Goal: Task Accomplishment & Management: Complete application form

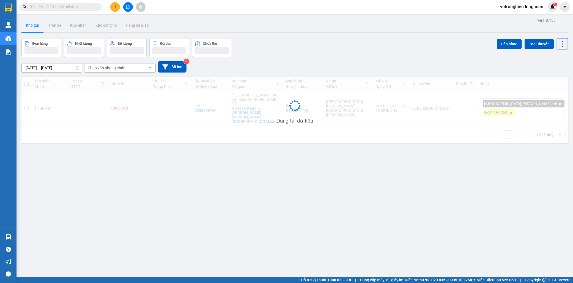
click at [87, 8] on input "text" at bounding box center [62, 7] width 65 height 6
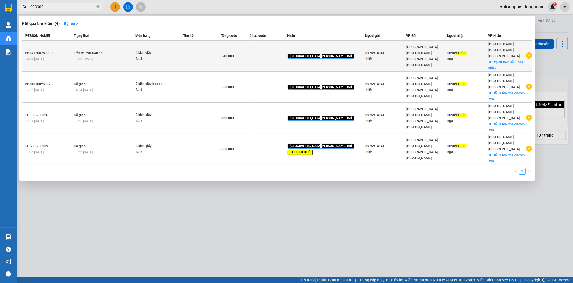
type input "903909"
click at [208, 57] on td at bounding box center [203, 56] width 38 height 31
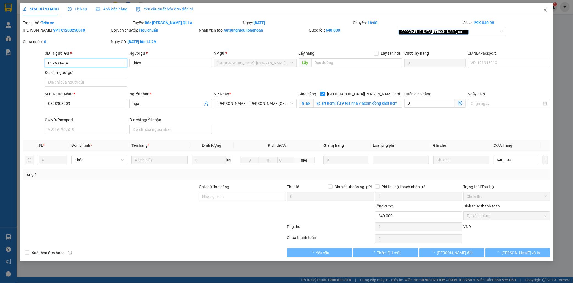
type input "0975914041"
type input "thiện"
type input "0898903909"
type input "nga"
checkbox input "true"
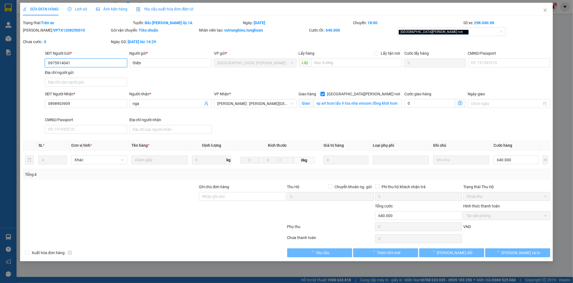
type input "vp art hcm lẩu 9 tòa nhà vincom đồng khởi hcm"
type input "640.000"
click at [82, 10] on span "Lịch sử" at bounding box center [78, 9] width 20 height 4
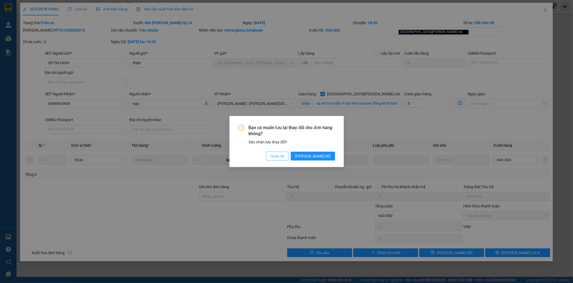
click at [284, 157] on span "Quay lại" at bounding box center [278, 156] width 14 height 6
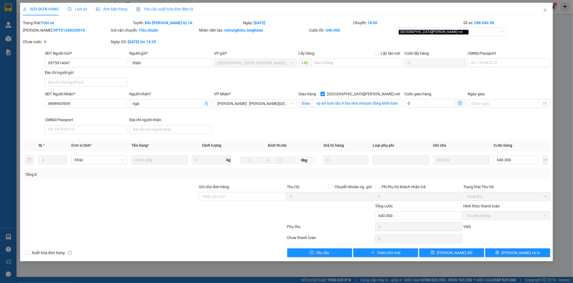
click at [80, 8] on span "Lịch sử" at bounding box center [78, 9] width 20 height 4
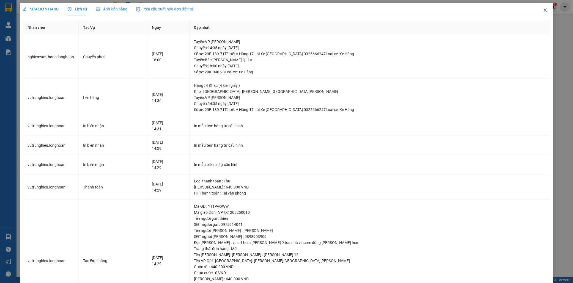
click at [544, 11] on icon "close" at bounding box center [545, 10] width 3 height 3
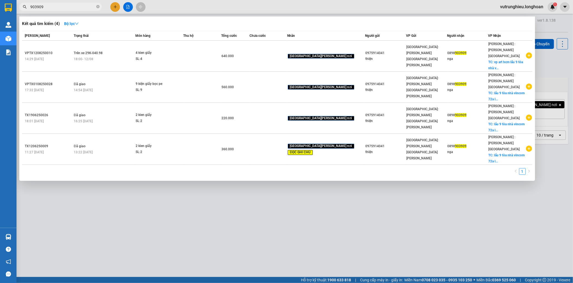
click at [64, 4] on input "903909" at bounding box center [62, 7] width 65 height 6
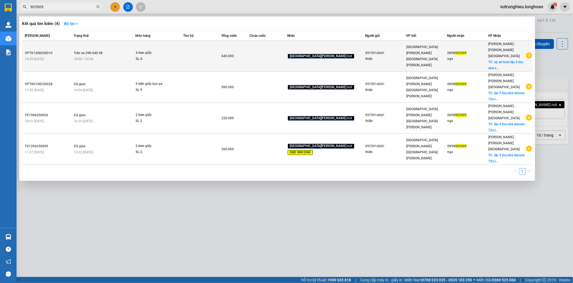
click at [119, 56] on div "18:00 - 12/08" at bounding box center [104, 59] width 61 height 6
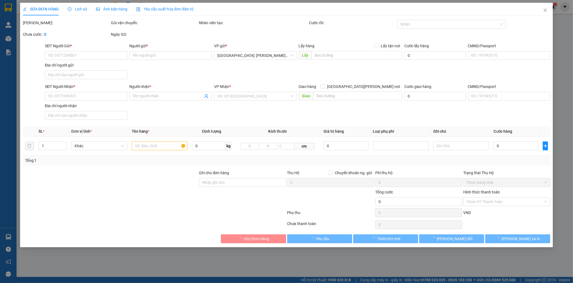
type input "0975914041"
type input "thiện"
type input "0898903909"
type input "nga"
checkbox input "true"
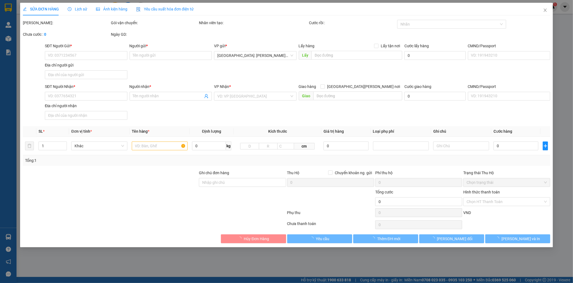
type input "vp art hcm lẩu 9 tòa nhà vincom đồng khởi hcm"
type input "640.000"
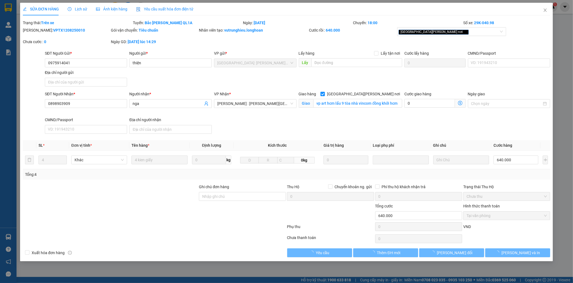
click at [80, 12] on div "Lịch sử" at bounding box center [78, 9] width 20 height 6
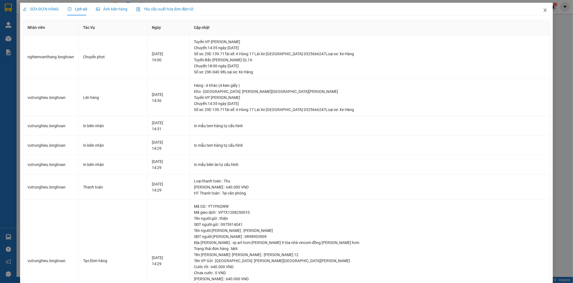
click at [543, 10] on span "Close" at bounding box center [545, 10] width 15 height 15
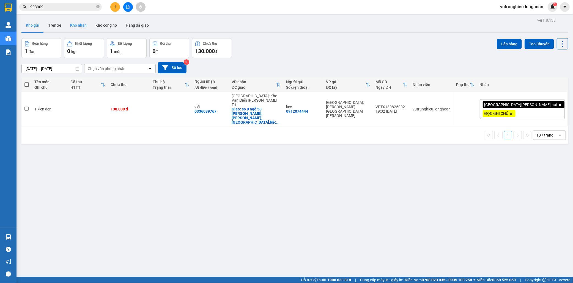
click at [75, 28] on button "Kho nhận" at bounding box center [78, 25] width 25 height 13
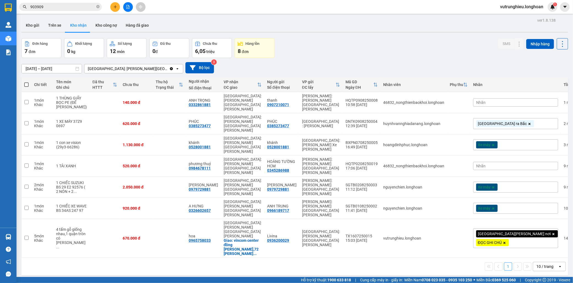
click at [128, 6] on icon "file-add" at bounding box center [128, 7] width 3 height 4
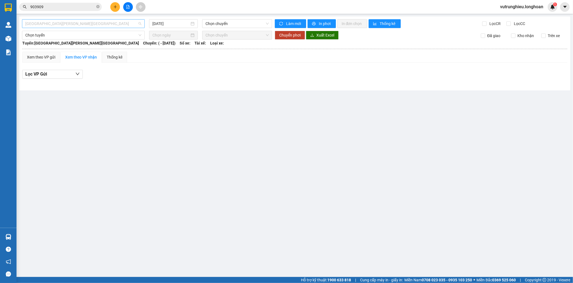
click at [102, 25] on span "Hải Phòng - Hà Nội" at bounding box center [83, 24] width 116 height 8
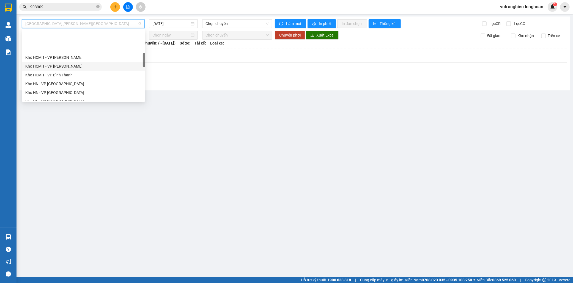
scroll to position [122, 0]
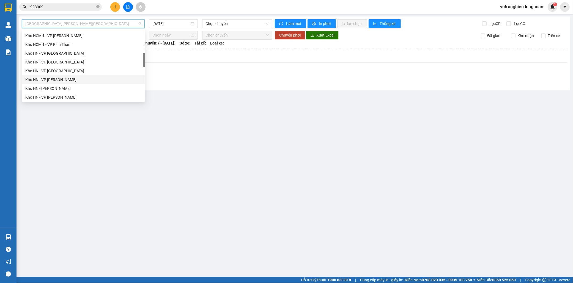
click at [68, 81] on div "Kho HN - VP Thanh Xuân" at bounding box center [83, 80] width 116 height 6
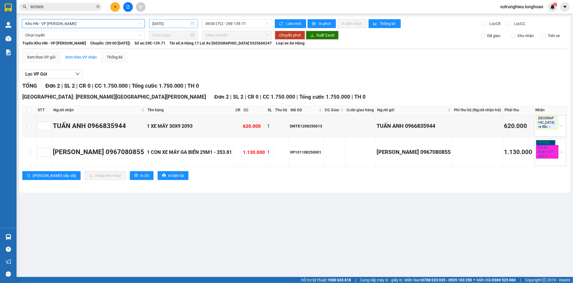
click at [156, 24] on input "14/08/2025" at bounding box center [170, 24] width 37 height 6
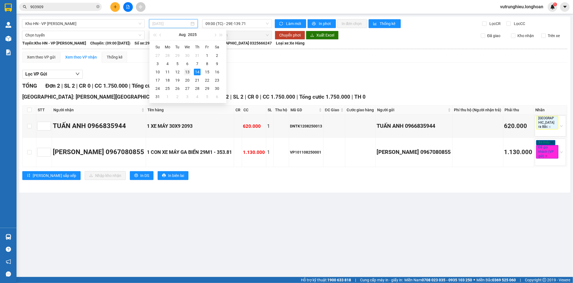
click at [187, 70] on div "13" at bounding box center [187, 72] width 7 height 7
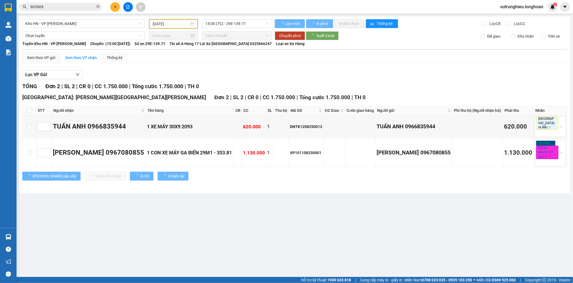
type input "13/08/2025"
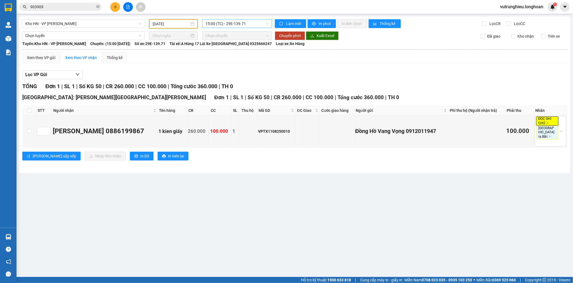
click at [217, 22] on span "15:00 (TC) - 29E-139.71" at bounding box center [237, 24] width 63 height 8
click at [29, 132] on label at bounding box center [29, 132] width 4 height 6
click at [29, 132] on input "checkbox" at bounding box center [29, 131] width 4 height 4
checkbox input "true"
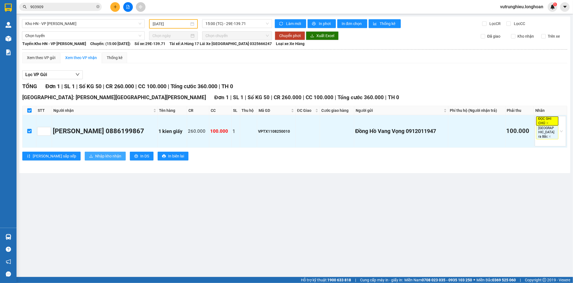
click at [95, 153] on span "Nhập kho nhận" at bounding box center [108, 156] width 26 height 6
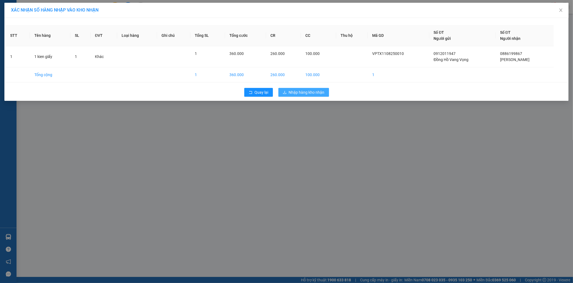
click at [313, 93] on span "Nhập hàng kho nhận" at bounding box center [307, 92] width 36 height 6
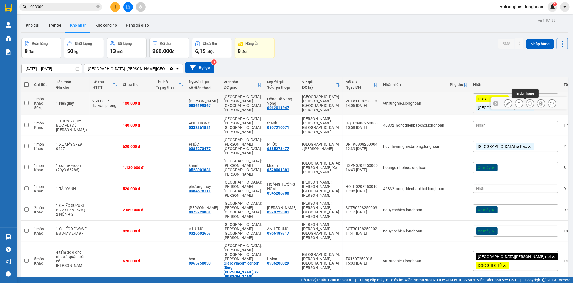
click at [528, 104] on icon at bounding box center [530, 104] width 4 height 4
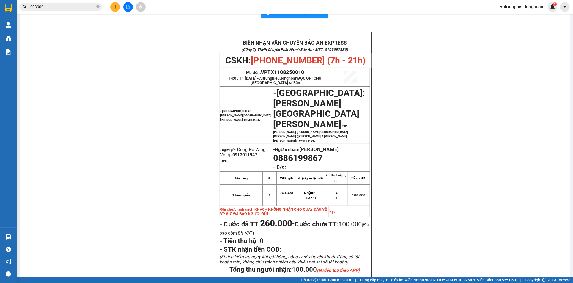
scroll to position [47, 0]
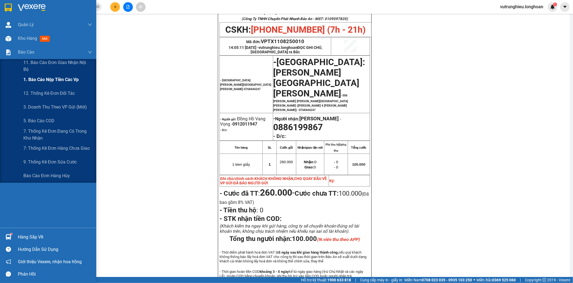
click at [40, 81] on span "1. Báo cáo nộp tiền các vp" at bounding box center [50, 79] width 55 height 7
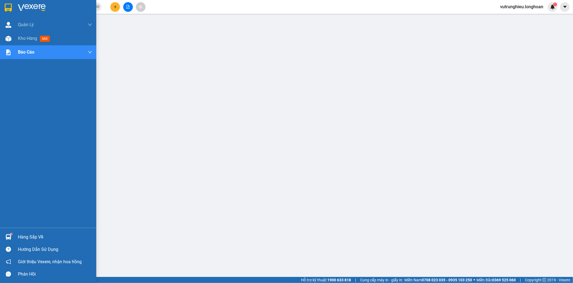
click at [10, 6] on img at bounding box center [8, 8] width 7 height 8
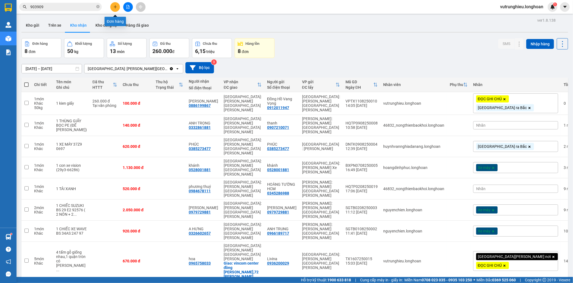
click at [114, 10] on button at bounding box center [115, 7] width 10 height 10
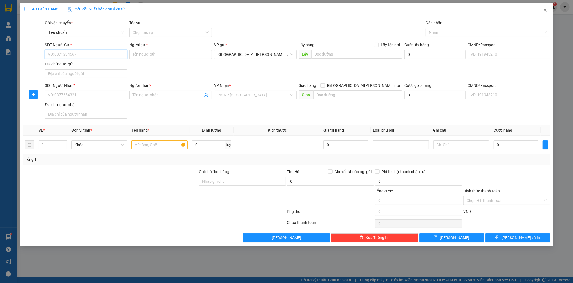
click at [83, 53] on input "SĐT Người Gửi *" at bounding box center [86, 54] width 83 height 9
click at [139, 144] on input "text" at bounding box center [160, 145] width 56 height 9
type input "1 kien bọc sốp nổ...màn hình máy tính"
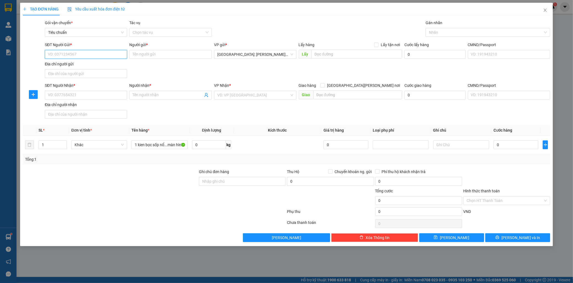
click at [64, 57] on input "SĐT Người Gửi *" at bounding box center [86, 54] width 83 height 9
click at [65, 56] on input "SĐT Người Gửi *" at bounding box center [86, 54] width 83 height 9
type input "0559424910"
click at [71, 65] on div "0559424910 - quang" at bounding box center [86, 65] width 76 height 6
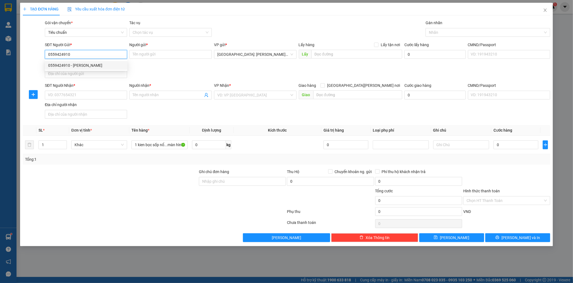
type input "quang"
type input "yên lãng hn"
checkbox input "true"
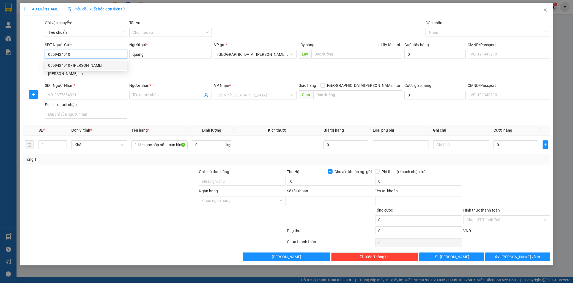
type input "022332323"
type input "VIET MINH ECOMMERCE"
type input "0559424910"
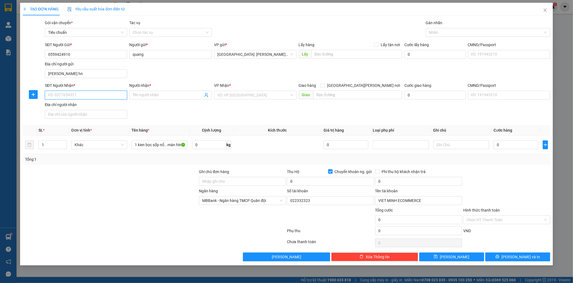
click at [77, 92] on input "SĐT Người Nhận *" at bounding box center [86, 95] width 83 height 9
click at [78, 106] on div "0889385958 - hải linh" at bounding box center [86, 106] width 76 height 6
type input "0889385958"
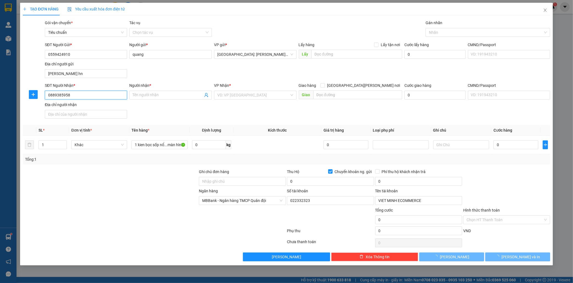
type input "hải linh"
checkbox input "true"
type input "tạp hóa bà thảo,to 15 khu 3a,p giếng đáy,tp hạ long quảng ninh"
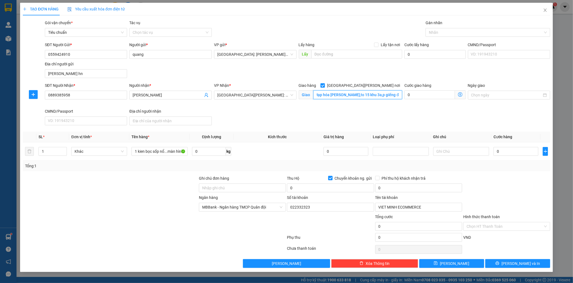
click at [369, 94] on input "tạp hóa bà thảo,to 15 khu 3a,p giếng đáy,tp hạ long quảng ninh" at bounding box center [357, 95] width 89 height 9
click at [370, 95] on input "tạp hóa bà thảo,to 15 khu 3a,p giếng đáy,tp hạ long quảng ninh" at bounding box center [357, 95] width 89 height 9
click at [433, 34] on div at bounding box center [485, 32] width 116 height 7
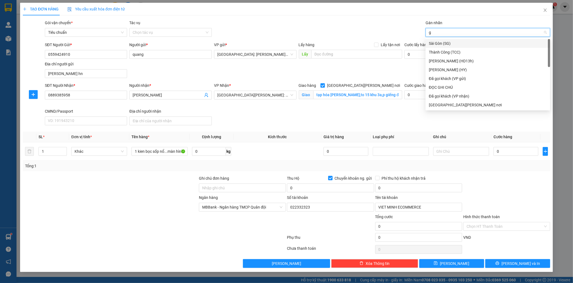
type input "gi"
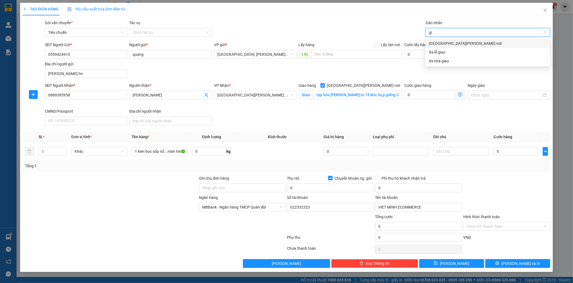
click at [440, 42] on div "[GEOGRAPHIC_DATA] tận nơi" at bounding box center [488, 43] width 118 height 6
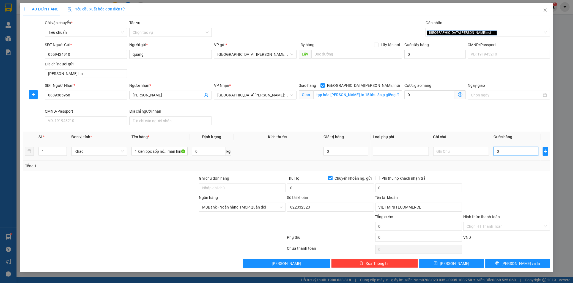
click at [506, 152] on input "0" at bounding box center [516, 151] width 45 height 9
type input "1"
type input "10"
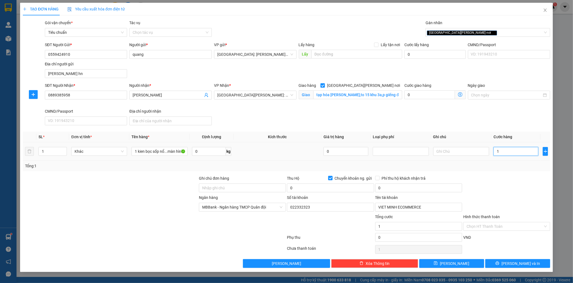
type input "10"
type input "100"
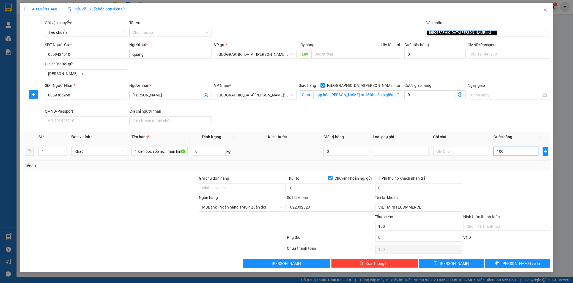
type input "1.000"
type input "10.000"
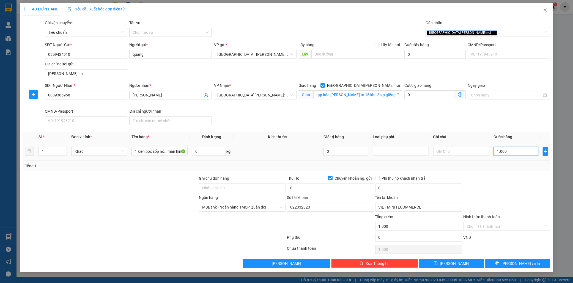
type input "10.000"
type input "100.000"
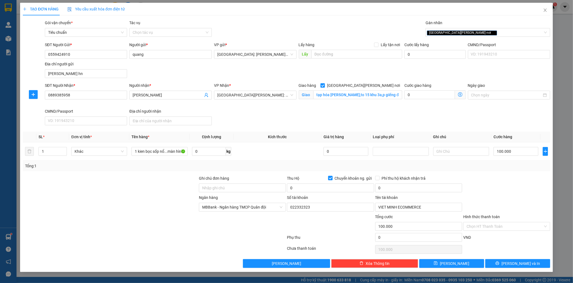
click at [331, 179] on input "Chuyển khoản ng. gửi" at bounding box center [330, 178] width 4 height 4
checkbox input "false"
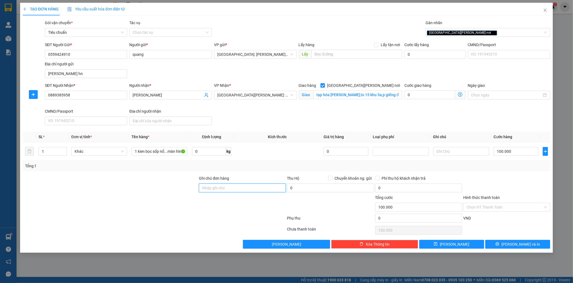
click at [210, 191] on input "Ghi chú đơn hàng" at bounding box center [242, 188] width 87 height 9
click at [468, 34] on div "[GEOGRAPHIC_DATA] tận nơi" at bounding box center [485, 32] width 116 height 7
type input "nhẹ tay máy tính,hư vỡ ko đền,đã báo ng gửi"
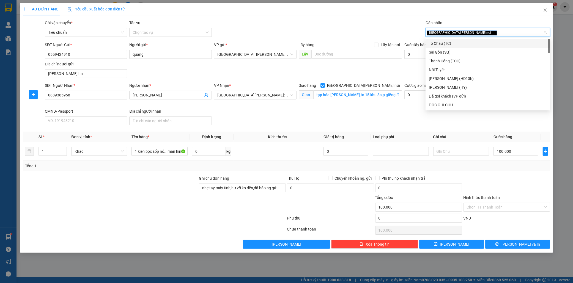
type input "d"
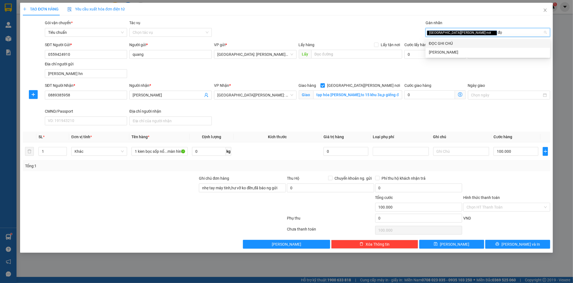
type input "đọc"
click at [459, 43] on div "ĐỌC GHI CHÚ" at bounding box center [488, 43] width 118 height 6
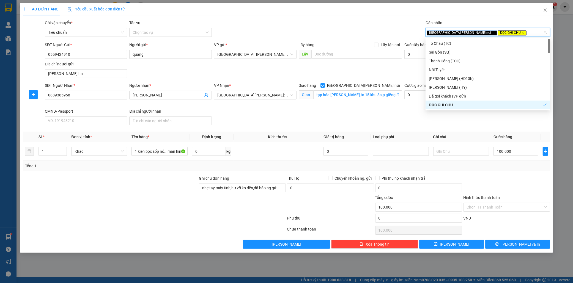
click at [525, 181] on div at bounding box center [507, 185] width 88 height 19
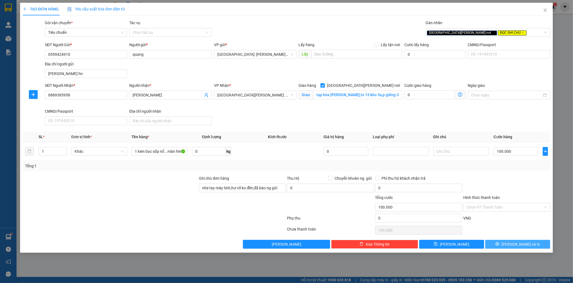
click at [520, 245] on span "Lưu và In" at bounding box center [521, 245] width 39 height 6
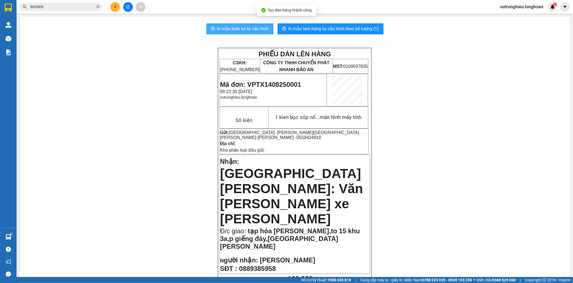
click at [251, 26] on span "In mẫu biên lai tự cấu hình" at bounding box center [243, 28] width 52 height 7
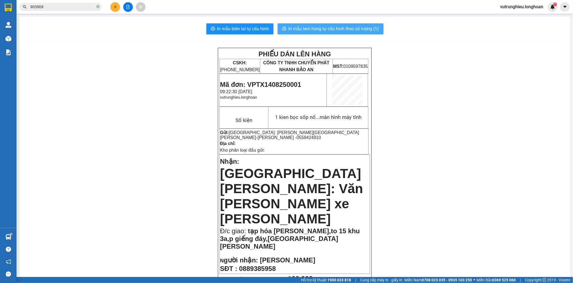
click at [346, 31] on span "In mẫu tem hàng tự cấu hình theo số lượng (1)" at bounding box center [334, 28] width 91 height 7
click at [279, 84] on span "Mã đơn: VPTX1408250001" at bounding box center [260, 84] width 81 height 7
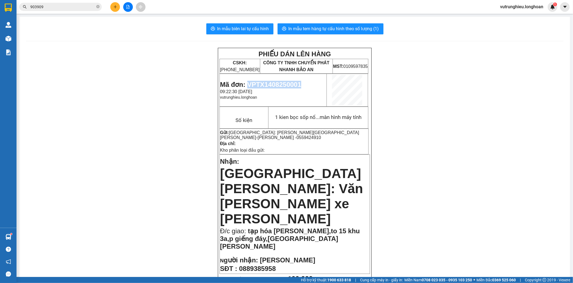
click at [279, 84] on span "Mã đơn: VPTX1408250001" at bounding box center [260, 84] width 81 height 7
copy span "VPTX1408250001"
click at [114, 9] on button at bounding box center [115, 7] width 10 height 10
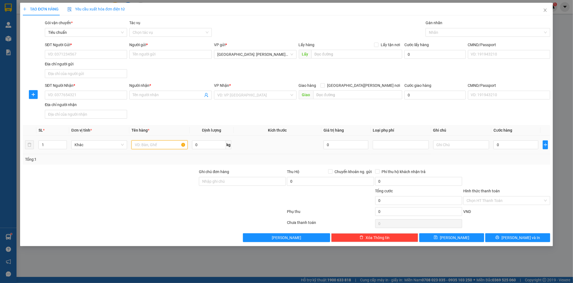
click at [141, 146] on input "text" at bounding box center [160, 145] width 56 height 9
type input "1 xe đạp"
click at [56, 56] on input "SĐT Người Gửi *" at bounding box center [86, 54] width 83 height 9
click at [62, 56] on input "SĐT Người Gửi *" at bounding box center [86, 54] width 83 height 9
type input "0984569924"
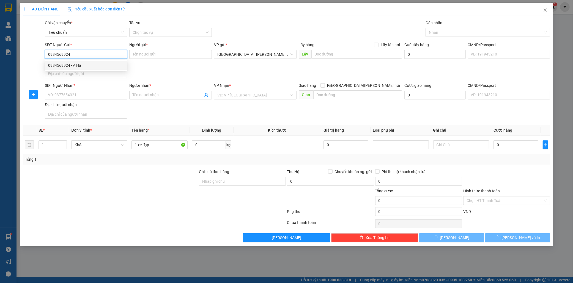
click at [67, 66] on div "0984569924 - A Hà" at bounding box center [86, 65] width 76 height 6
type input "A Hà"
type input "nguyên hồng đống đa hn"
checkbox input "true"
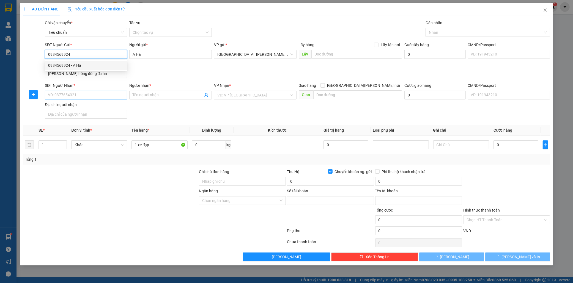
type input "0345710000"
type input "nguyen thi anh thu"
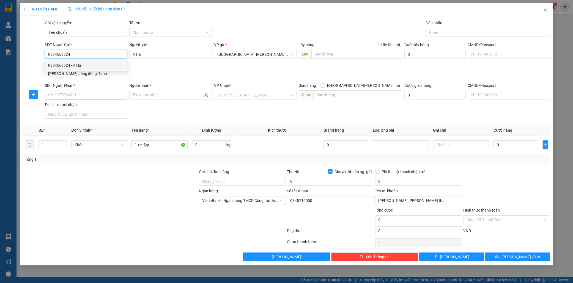
type input "0984569924"
click at [70, 97] on input "SĐT Người Nhận *" at bounding box center [86, 95] width 83 height 9
type input "0909029292"
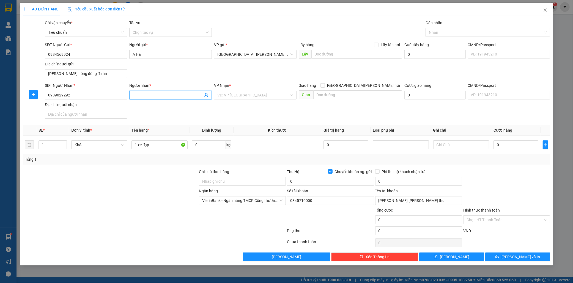
click at [138, 96] on input "Người nhận *" at bounding box center [168, 95] width 70 height 6
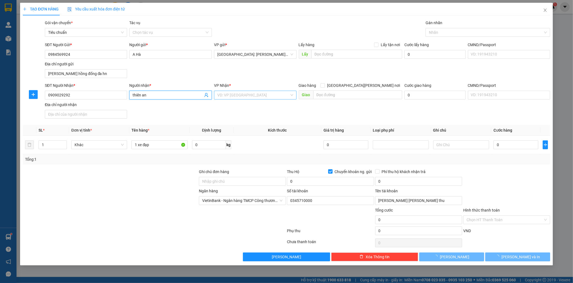
type input "thiên an"
click at [251, 98] on input "search" at bounding box center [253, 95] width 72 height 8
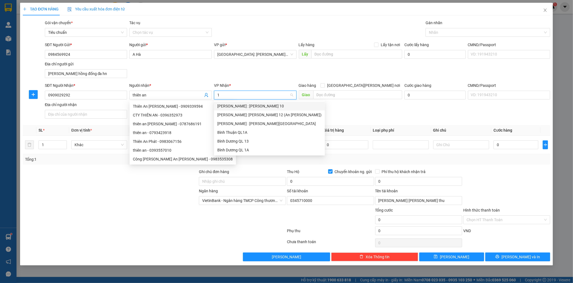
type input "12"
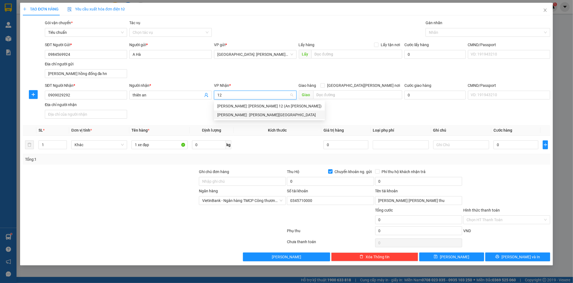
drag, startPoint x: 257, startPoint y: 116, endPoint x: 328, endPoint y: 100, distance: 73.2
click at [257, 116] on div "Hồ Chí Minh : Kho Quận 12" at bounding box center [269, 115] width 104 height 6
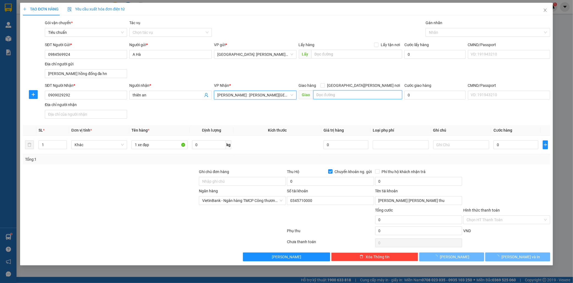
click at [340, 96] on input "text" at bounding box center [357, 95] width 89 height 9
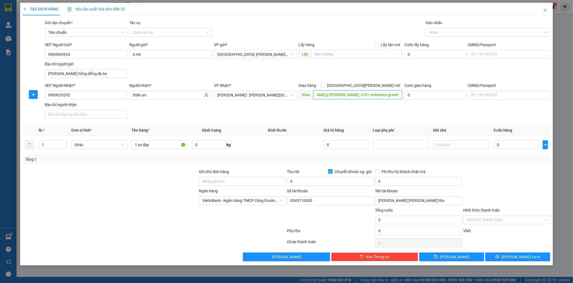
scroll to position [0, 29]
type input "512 nguyen xiển,p long bình, s101 vinhomes grand part thủ đức"
click at [324, 86] on input "[GEOGRAPHIC_DATA] tận nơi" at bounding box center [323, 85] width 4 height 4
checkbox input "true"
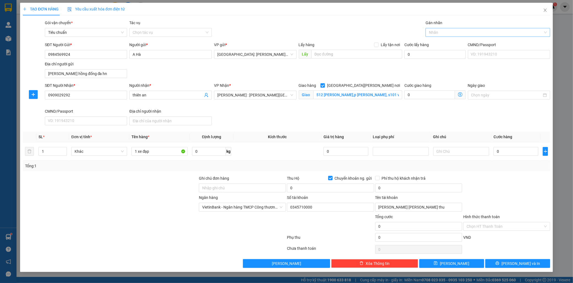
click at [443, 34] on div at bounding box center [485, 32] width 116 height 7
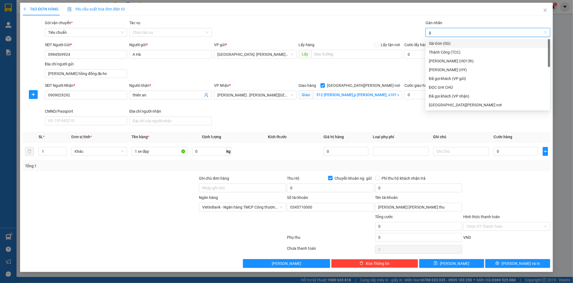
type input "gi"
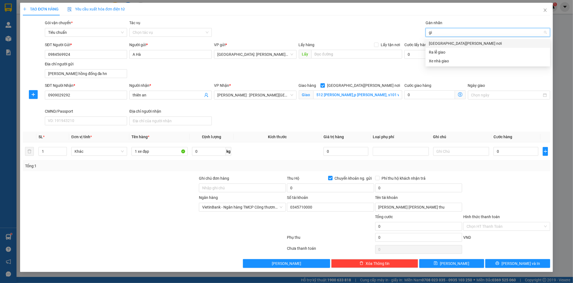
click at [447, 39] on div "[GEOGRAPHIC_DATA] tận nơi" at bounding box center [488, 43] width 125 height 9
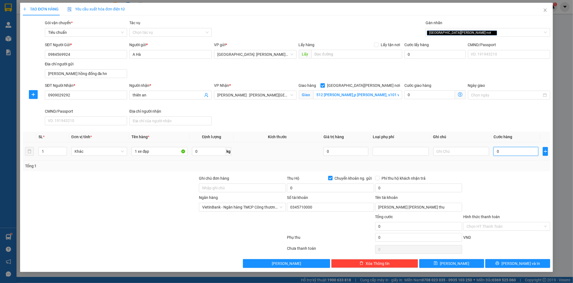
click at [515, 155] on input "0" at bounding box center [516, 151] width 45 height 9
type input "2"
type input "0"
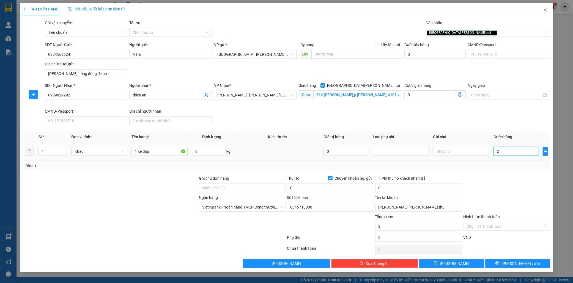
type input "0"
type input "03"
type input "3"
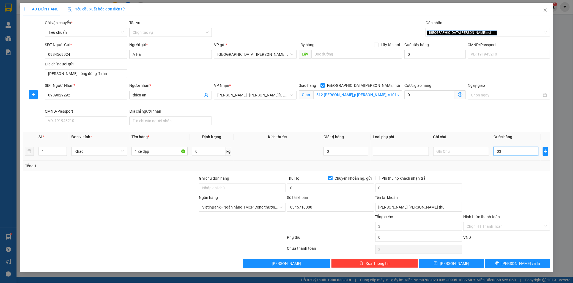
type input "030"
type input "30"
type input "0.300"
type input "300"
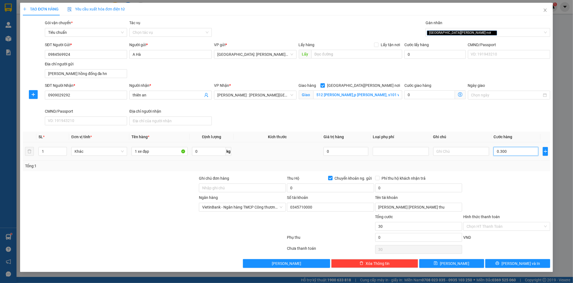
type input "300"
type input "03.000"
type input "3.000"
type input "030.000"
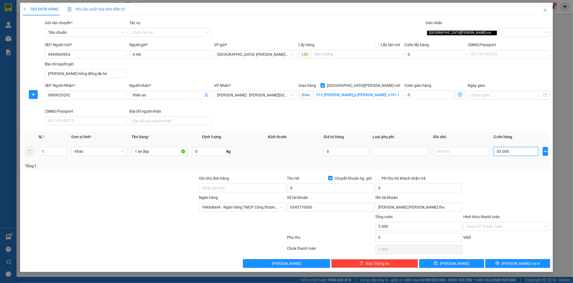
type input "30.000"
type input "0.300.000"
type input "300.000"
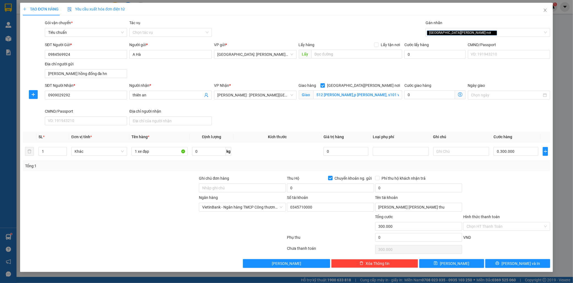
type input "300.000"
click at [329, 179] on input "Chuyển khoản ng. gửi" at bounding box center [330, 178] width 4 height 4
checkbox input "false"
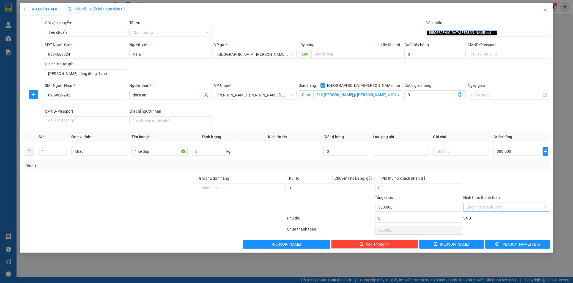
click at [497, 208] on input "Hình thức thanh toán" at bounding box center [505, 207] width 77 height 8
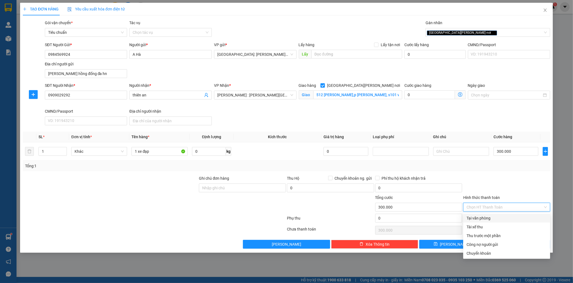
click at [483, 219] on div "Tại văn phòng" at bounding box center [507, 219] width 80 height 6
type input "0"
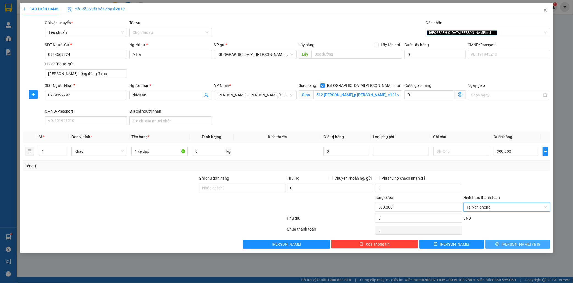
click at [532, 245] on button "Lưu và In" at bounding box center [517, 244] width 65 height 9
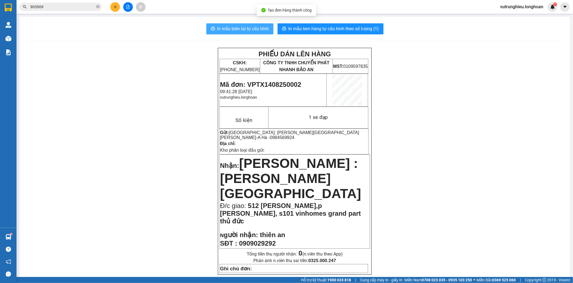
click at [220, 34] on button "In mẫu biên lai tự cấu hình" at bounding box center [239, 28] width 67 height 11
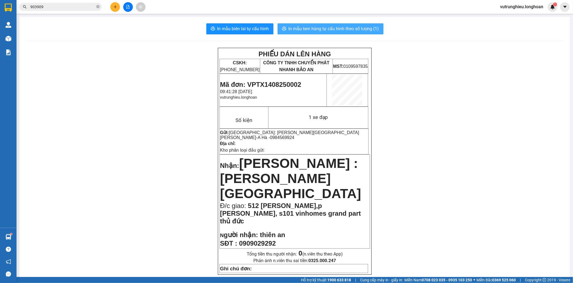
click at [332, 32] on button "In mẫu tem hàng tự cấu hình theo số lượng (1)" at bounding box center [331, 28] width 106 height 11
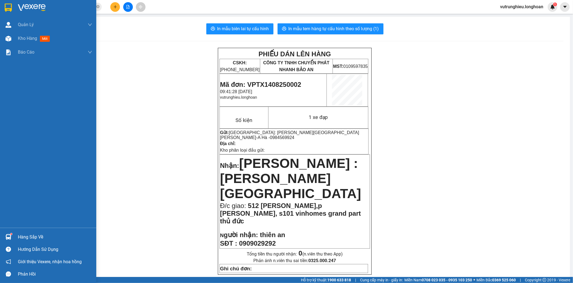
click at [9, 6] on img at bounding box center [8, 8] width 7 height 8
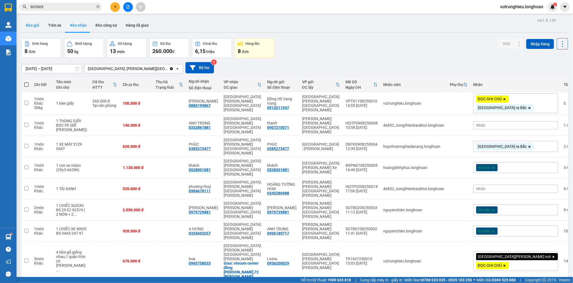
click at [26, 26] on button "Kho gửi" at bounding box center [32, 25] width 22 height 13
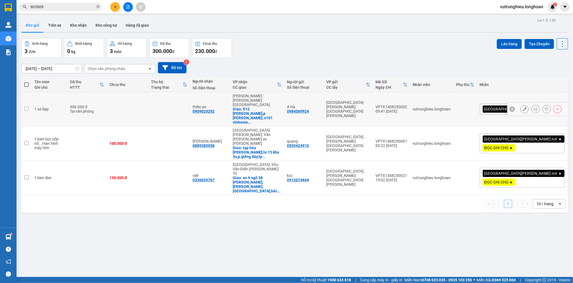
click at [408, 105] on div "VPTX1408250002" at bounding box center [392, 107] width 32 height 4
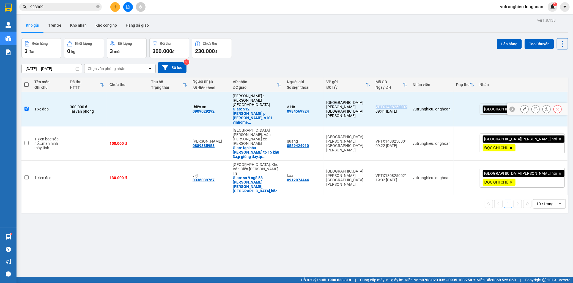
click at [408, 105] on div "VPTX1408250002" at bounding box center [392, 107] width 32 height 4
checkbox input "false"
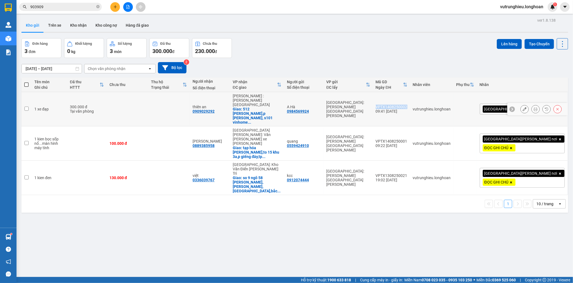
copy div "VPTX1408250002"
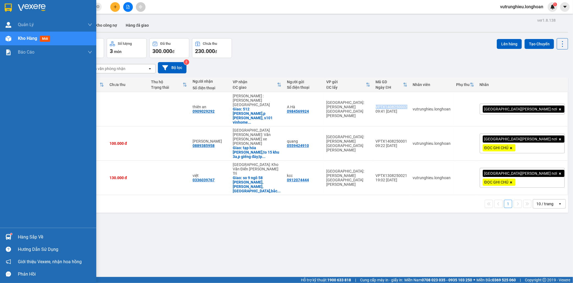
click at [6, 7] on img at bounding box center [8, 8] width 7 height 8
click at [7, 6] on img at bounding box center [8, 8] width 7 height 8
